Goal: Information Seeking & Learning: Learn about a topic

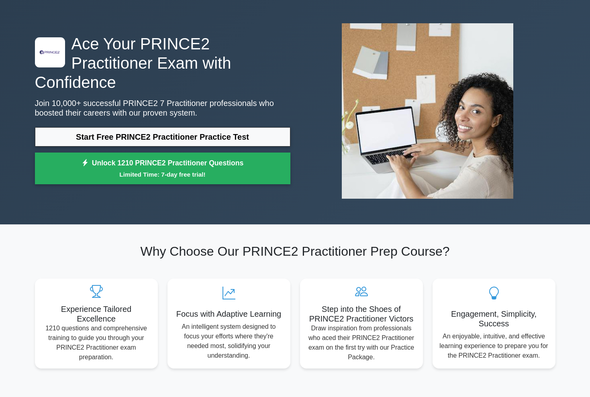
scroll to position [27, 0]
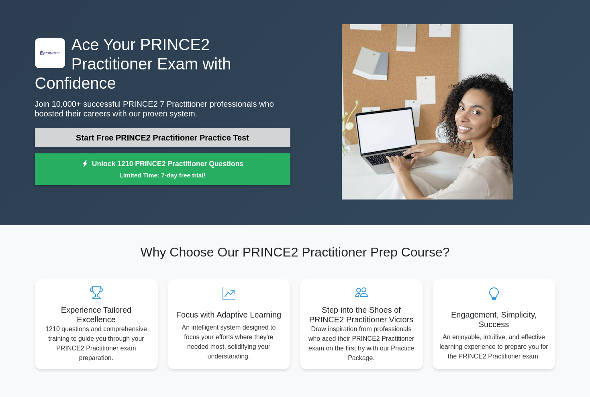
click at [177, 131] on link "Start Free PRINCE2 Practitioner Practice Test" at bounding box center [162, 137] width 255 height 19
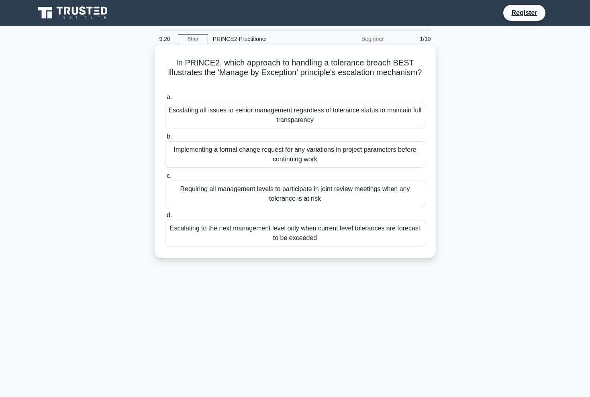
click at [285, 238] on div "Escalating to the next management level only when current level tolerances are …" at bounding box center [295, 233] width 260 height 27
click at [165, 218] on input "d. Escalating to the next management level only when current level tolerances a…" at bounding box center [165, 215] width 0 height 5
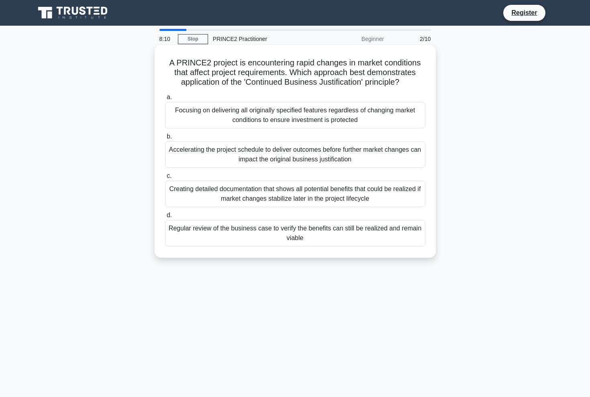
click at [212, 234] on div "Regular review of the business case to verify the benefits can still be realize…" at bounding box center [295, 233] width 260 height 27
click at [165, 218] on input "d. Regular review of the business case to verify the benefits can still be real…" at bounding box center [165, 215] width 0 height 5
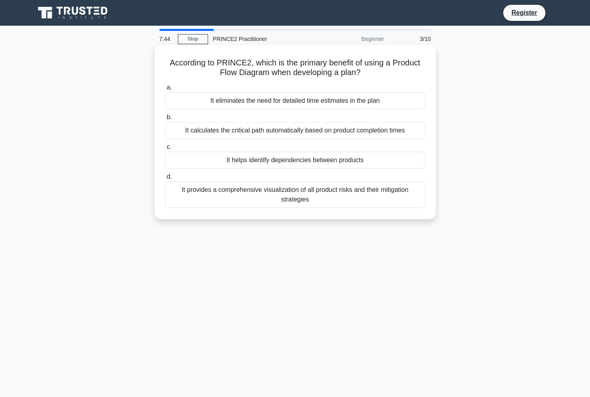
click at [285, 194] on div "It provides a comprehensive visualization of all product risks and their mitiga…" at bounding box center [295, 195] width 260 height 27
click at [165, 180] on input "d. It provides a comprehensive visualization of all product risks and their mit…" at bounding box center [165, 176] width 0 height 5
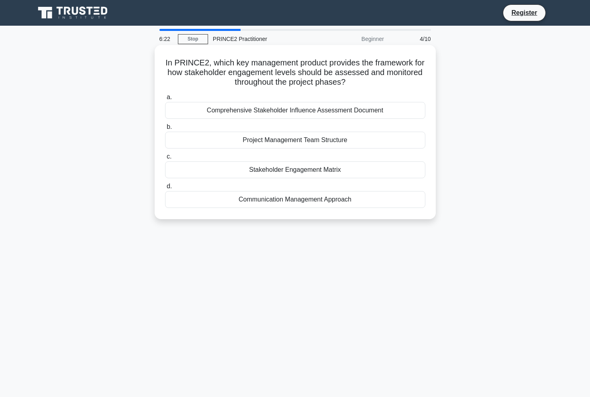
click at [236, 71] on h5 "In PRINCE2, which key management product provides the framework for how stakeho…" at bounding box center [295, 73] width 262 height 30
click at [226, 63] on h5 "In PRINCE2, which key management product provides the framework for how stakeho…" at bounding box center [295, 73] width 262 height 30
click at [296, 200] on div "Communication Management Approach" at bounding box center [295, 199] width 260 height 17
click at [165, 189] on input "d. Communication Management Approach" at bounding box center [165, 186] width 0 height 5
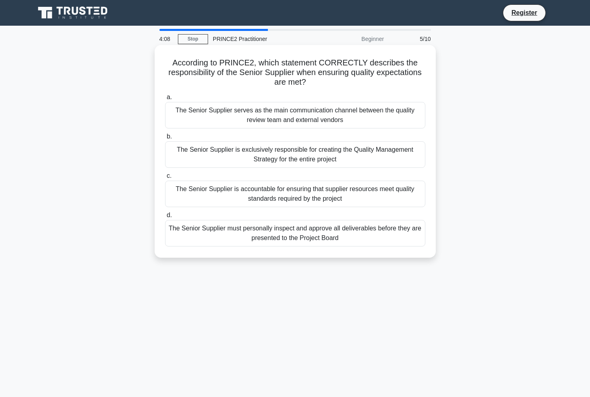
click at [366, 192] on div "The Senior Supplier is accountable for ensuring that supplier resources meet qu…" at bounding box center [295, 194] width 260 height 27
click at [165, 179] on input "c. The Senior Supplier is accountable for ensuring that supplier resources meet…" at bounding box center [165, 176] width 0 height 5
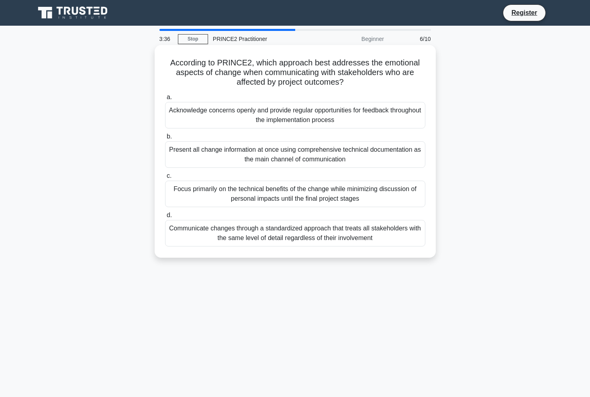
click at [305, 237] on div "Communicate changes through a standardized approach that treats all stakeholder…" at bounding box center [295, 233] width 260 height 27
click at [165, 218] on input "d. Communicate changes through a standardized approach that treats all stakehol…" at bounding box center [165, 215] width 0 height 5
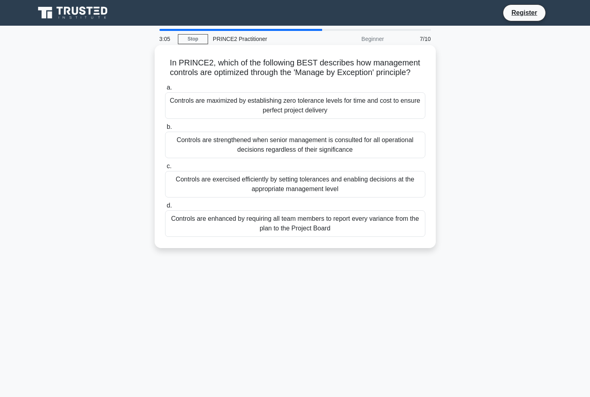
click at [369, 185] on div "Controls are exercised efficiently by setting tolerances and enabling decisions…" at bounding box center [295, 184] width 260 height 27
click at [165, 169] on input "c. Controls are exercised efficiently by setting tolerances and enabling decisi…" at bounding box center [165, 166] width 0 height 5
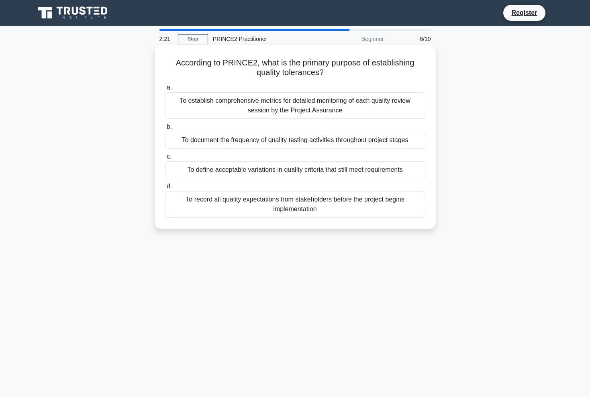
click at [231, 106] on div "To establish comprehensive metrics for detailed monitoring of each quality revi…" at bounding box center [295, 105] width 260 height 27
click at [165, 90] on input "a. To establish comprehensive metrics for detailed monitoring of each quality r…" at bounding box center [165, 87] width 0 height 5
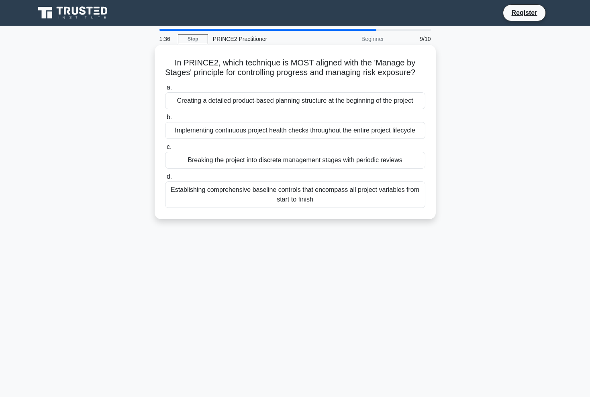
click at [235, 163] on div "Breaking the project into discrete management stages with periodic reviews" at bounding box center [295, 160] width 260 height 17
click at [165, 150] on input "c. Breaking the project into discrete management stages with periodic reviews" at bounding box center [165, 147] width 0 height 5
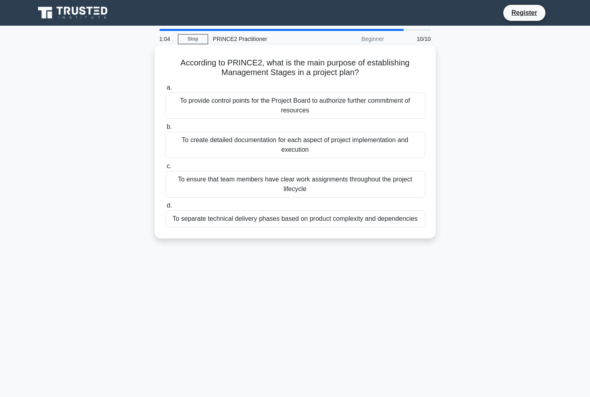
click at [303, 106] on div "To provide control points for the Project Board to authorize further commitment…" at bounding box center [295, 105] width 260 height 27
click at [165, 90] on input "a. To provide control points for the Project Board to authorize further commitm…" at bounding box center [165, 87] width 0 height 5
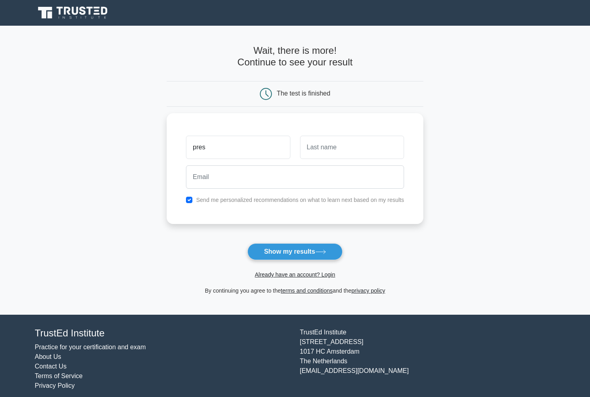
type input "presh"
type input "Presh Estate"
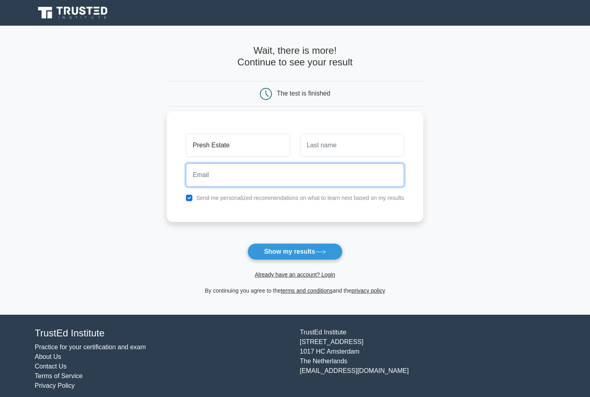
type input "pater.cache_7b@icloud.com"
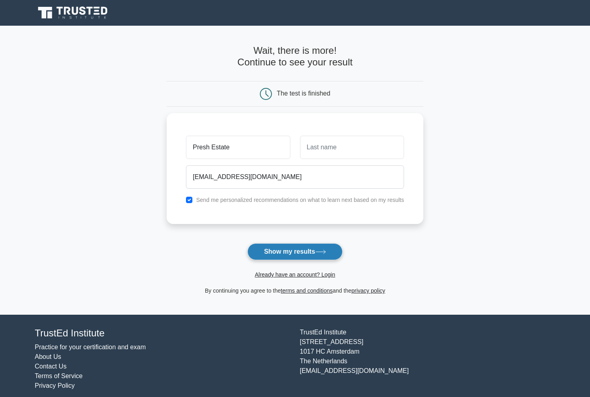
click at [289, 252] on button "Show my results" at bounding box center [294, 251] width 95 height 17
type input "e"
click at [276, 253] on button "Show my results" at bounding box center [294, 251] width 95 height 17
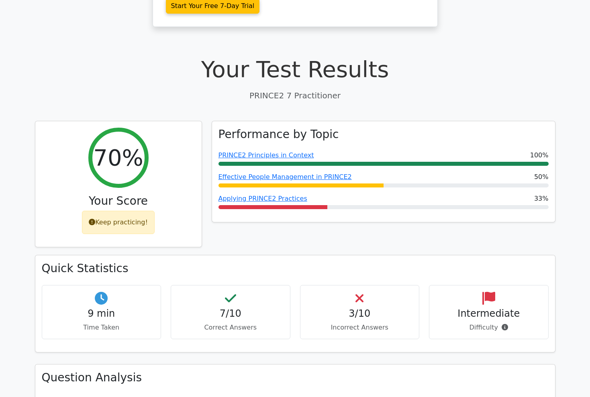
scroll to position [227, 0]
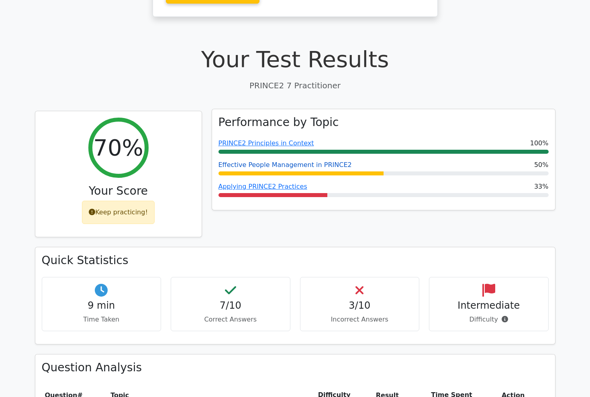
click at [298, 161] on link "Effective People Management in PRINCE2" at bounding box center [285, 165] width 133 height 8
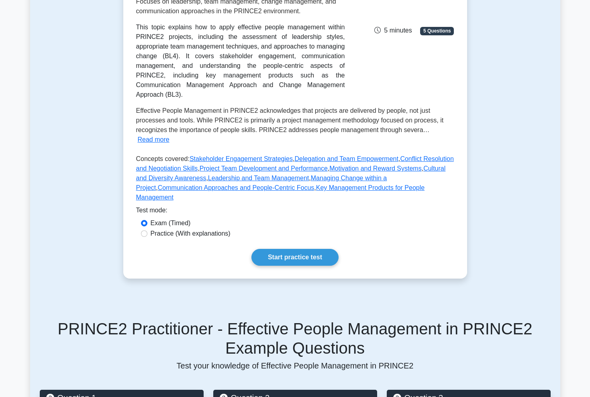
scroll to position [130, 0]
